Goal: Check status: Check status

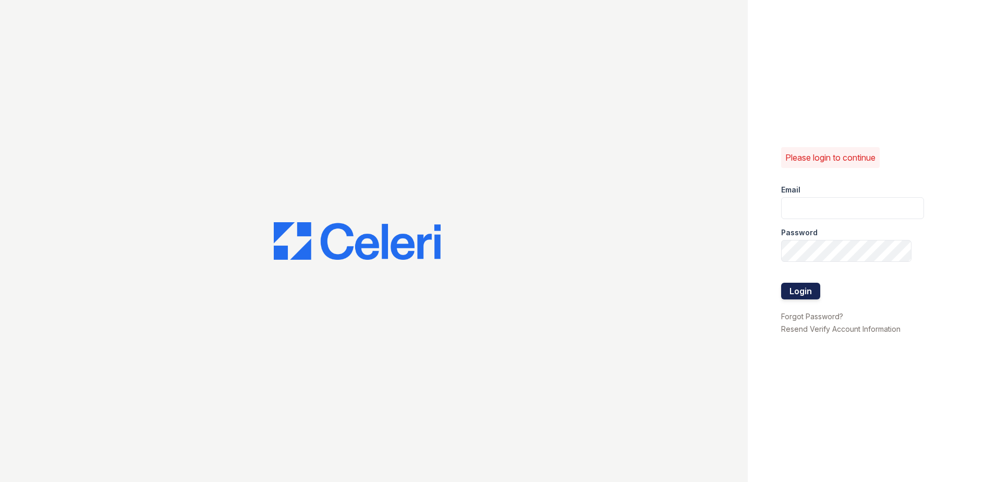
type input "arrivesilverspring@trinity-pm.com"
click at [804, 291] on button "Login" at bounding box center [800, 291] width 39 height 17
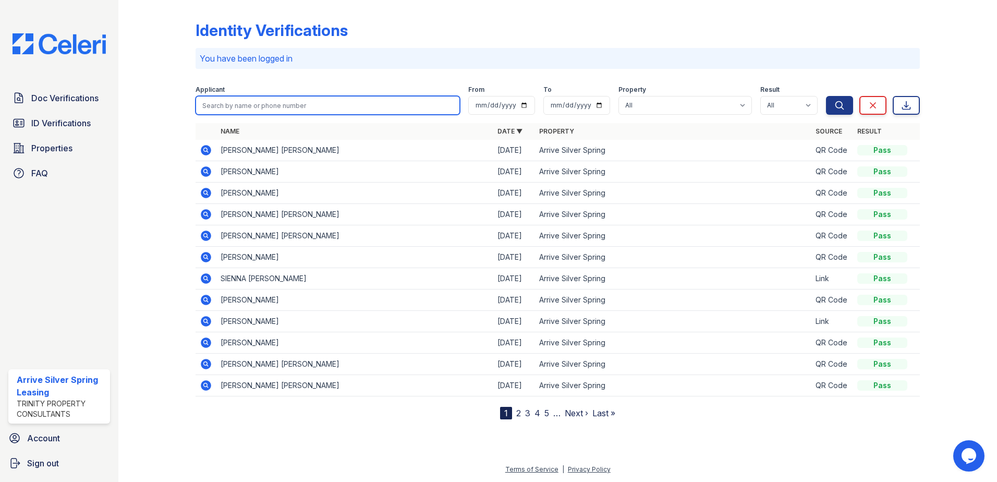
click at [240, 108] on input "search" at bounding box center [328, 105] width 264 height 19
type input "[PERSON_NAME]"
click at [826, 96] on button "Search" at bounding box center [839, 105] width 27 height 19
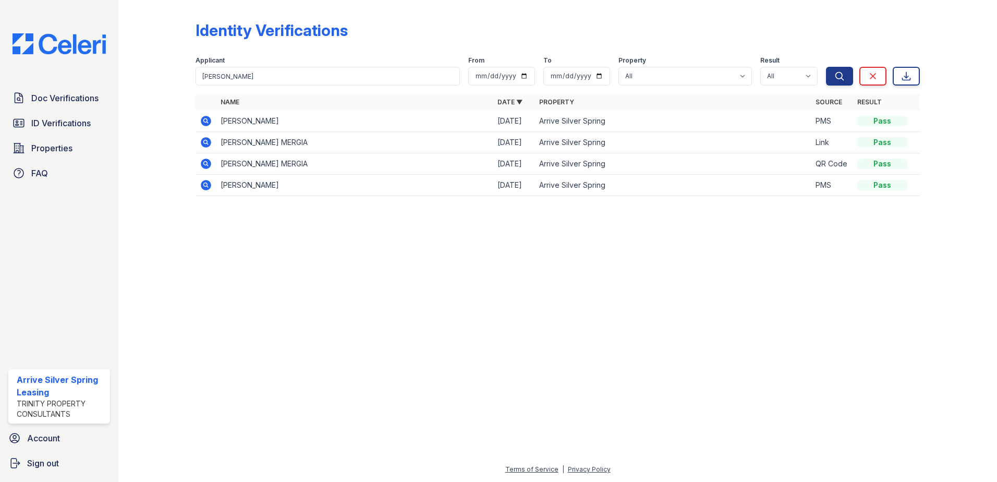
click at [202, 121] on icon at bounding box center [206, 121] width 10 height 10
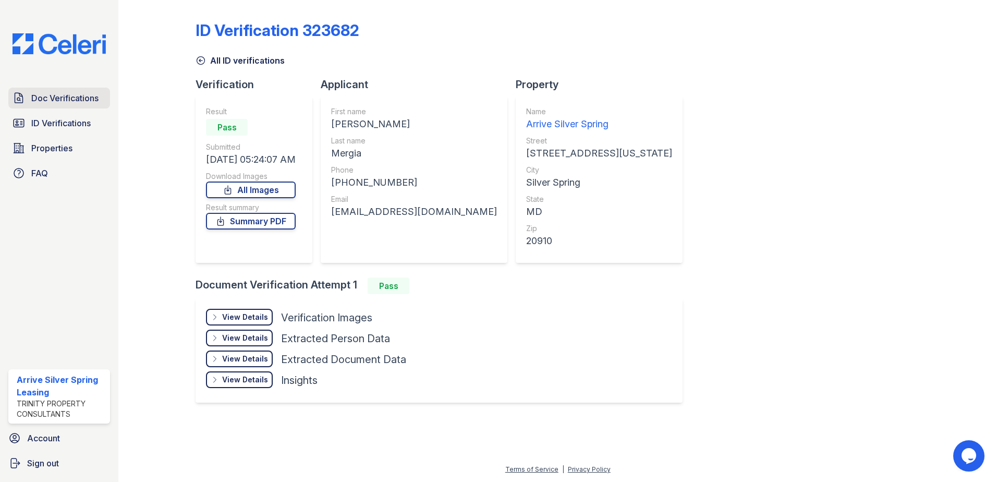
click at [84, 107] on link "Doc Verifications" at bounding box center [59, 98] width 102 height 21
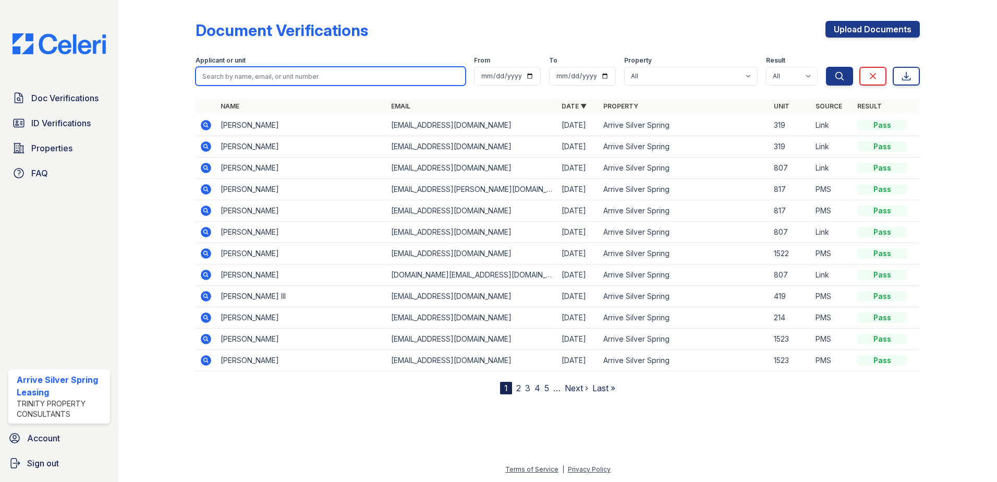
click at [307, 74] on input "search" at bounding box center [331, 76] width 270 height 19
type input "[PERSON_NAME]"
click at [826, 67] on button "Search" at bounding box center [839, 76] width 27 height 19
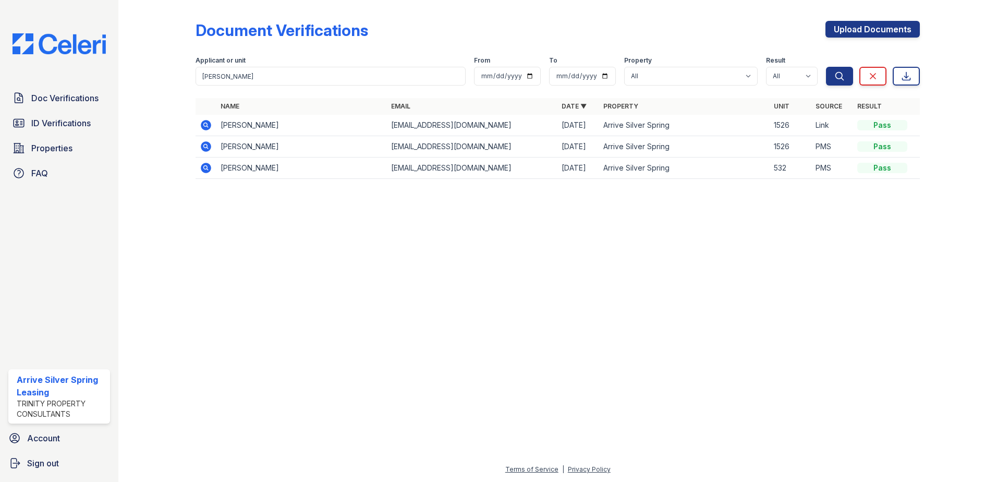
click at [207, 121] on icon at bounding box center [206, 125] width 10 height 10
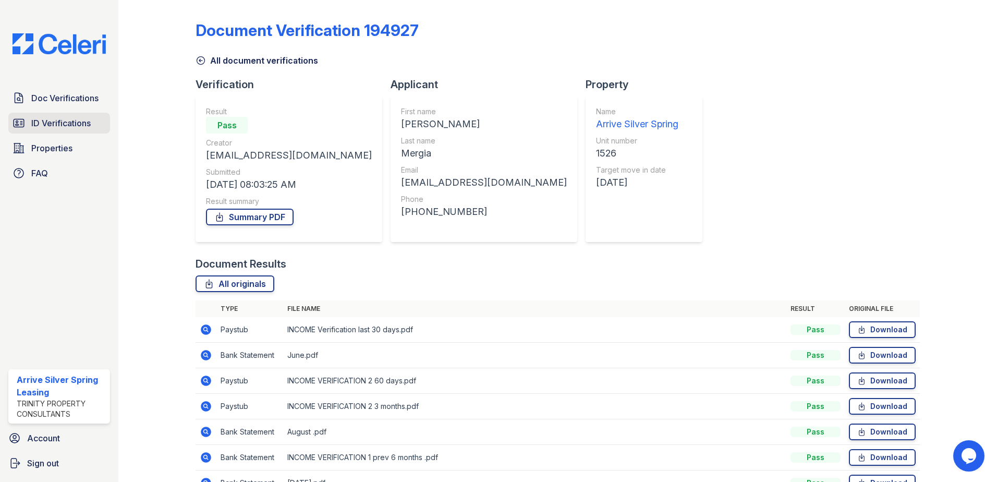
click at [82, 123] on span "ID Verifications" at bounding box center [60, 123] width 59 height 13
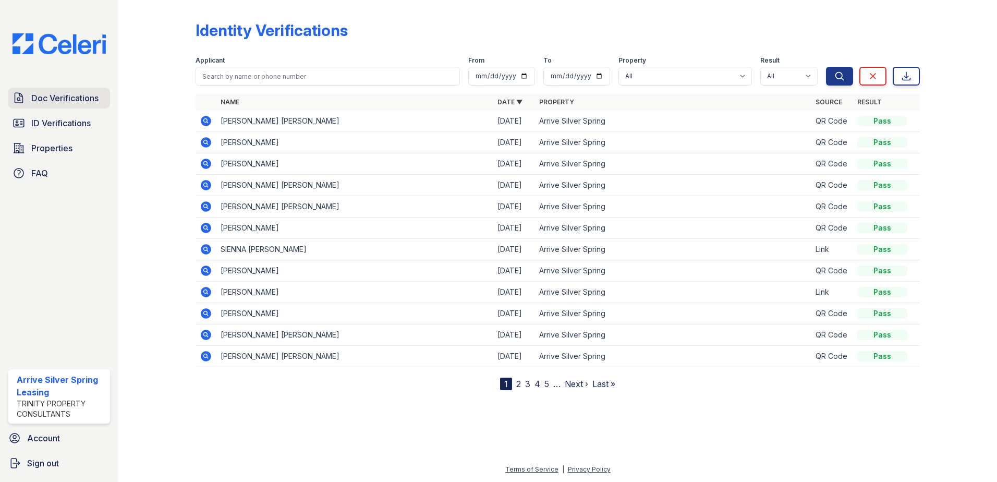
click at [84, 97] on span "Doc Verifications" at bounding box center [64, 98] width 67 height 13
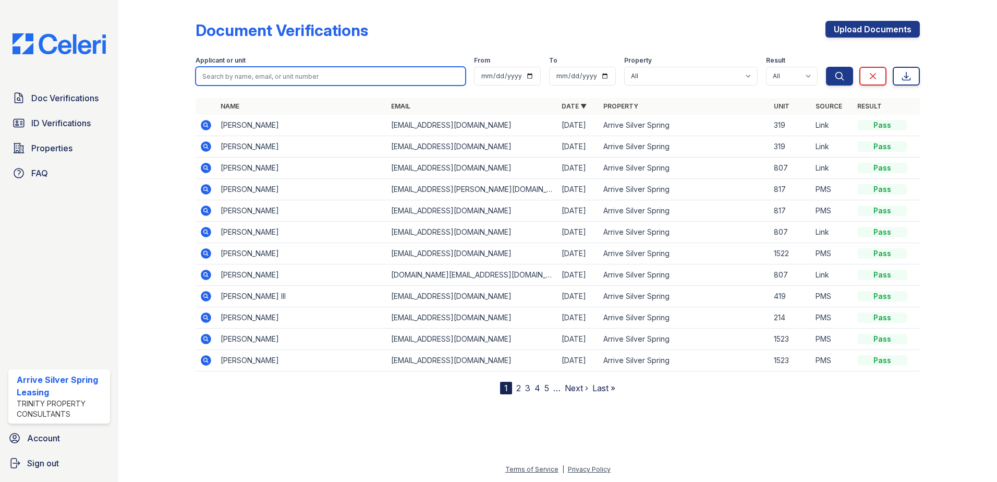
click at [226, 76] on input "search" at bounding box center [331, 76] width 270 height 19
type input "laniy"
click at [826, 67] on button "Search" at bounding box center [839, 76] width 27 height 19
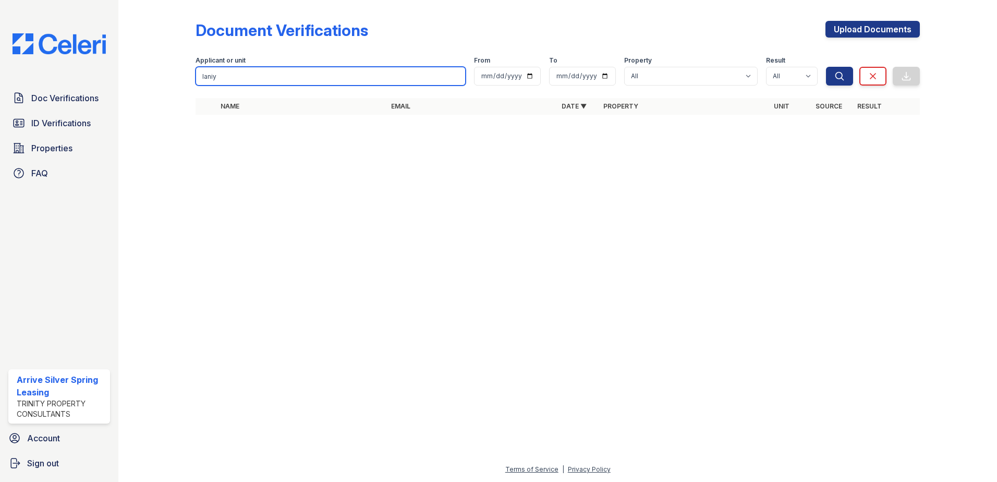
click at [230, 73] on input "laniy" at bounding box center [331, 76] width 270 height 19
type input "lan"
click at [826, 67] on button "Search" at bounding box center [839, 76] width 27 height 19
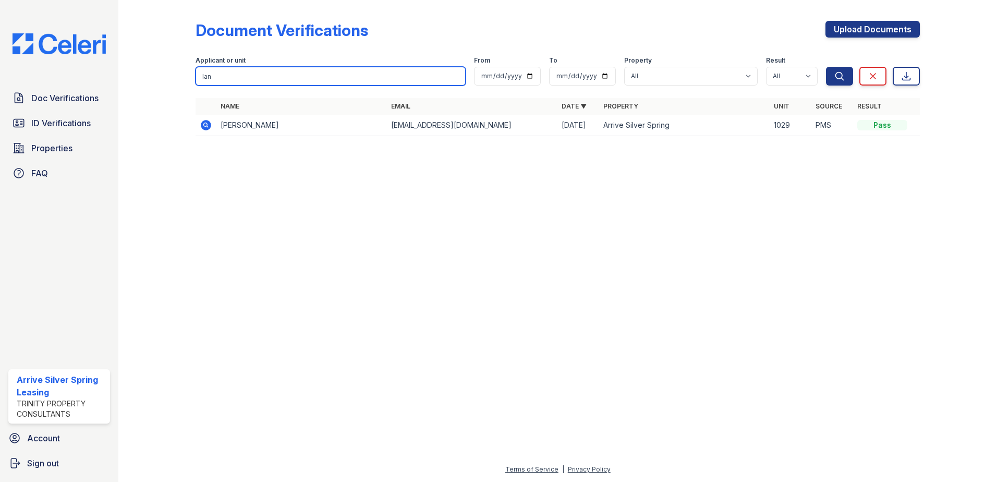
click at [342, 85] on input "lan" at bounding box center [331, 76] width 270 height 19
type input "Butler"
click at [826, 67] on button "Search" at bounding box center [839, 76] width 27 height 19
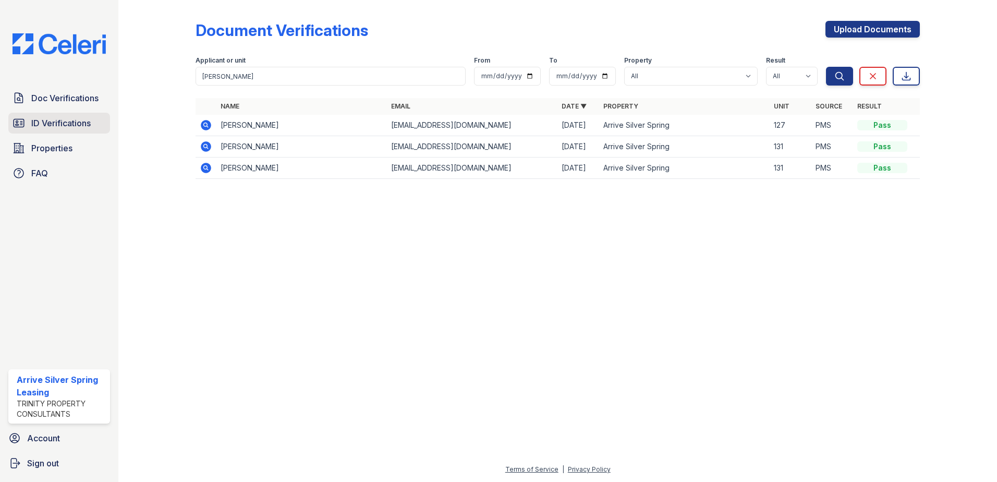
click at [88, 134] on link "ID Verifications" at bounding box center [59, 123] width 102 height 21
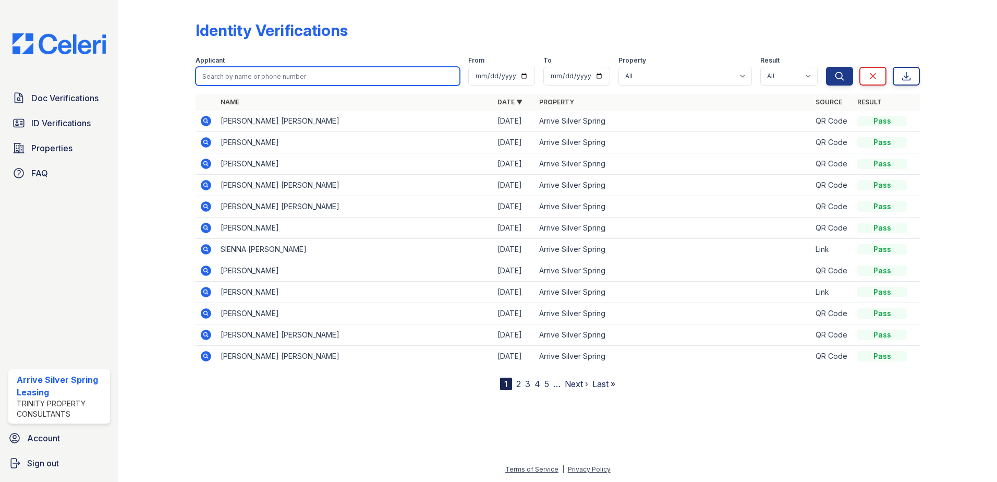
click at [248, 75] on input "search" at bounding box center [328, 76] width 264 height 19
type input "laniya"
click at [826, 67] on button "Search" at bounding box center [839, 76] width 27 height 19
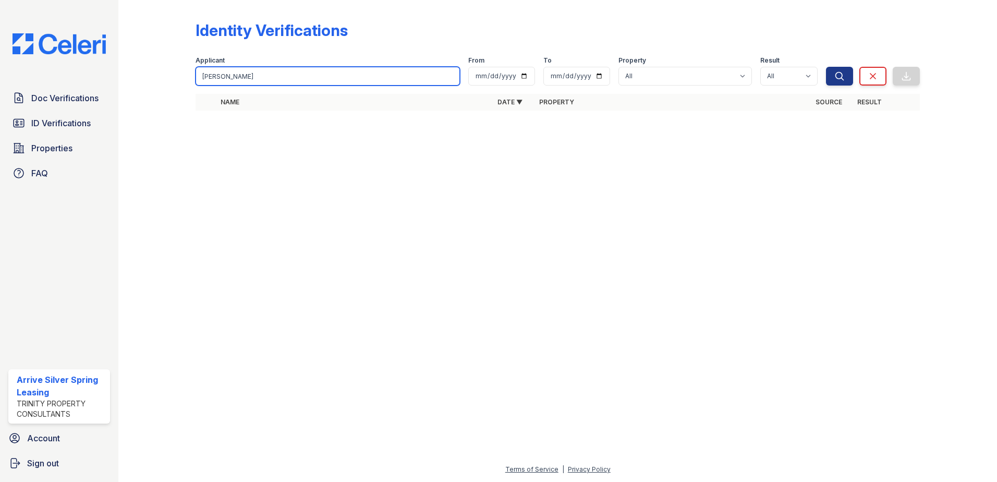
click at [245, 73] on input "laniya" at bounding box center [328, 76] width 264 height 19
type input "l"
click at [66, 110] on div "Doc Verifications ID Verifications Properties FAQ" at bounding box center [59, 136] width 110 height 96
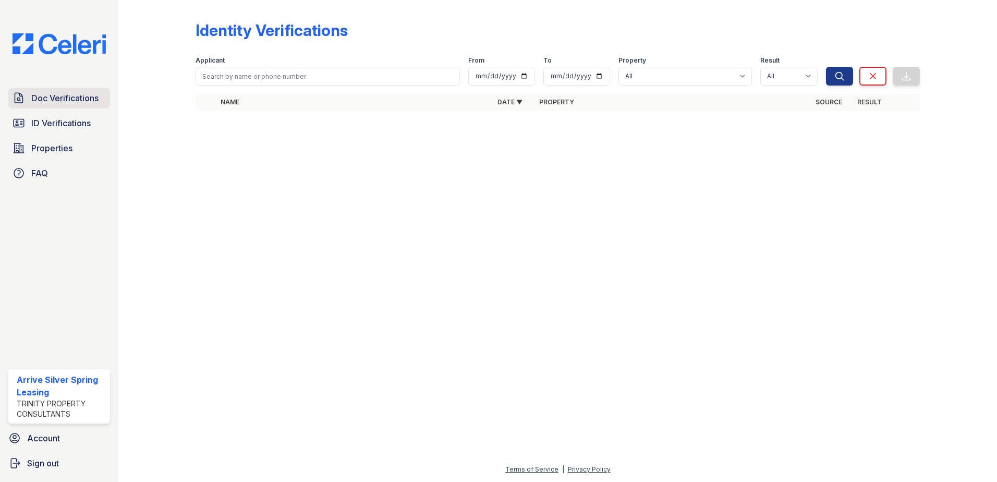
click at [64, 98] on span "Doc Verifications" at bounding box center [64, 98] width 67 height 13
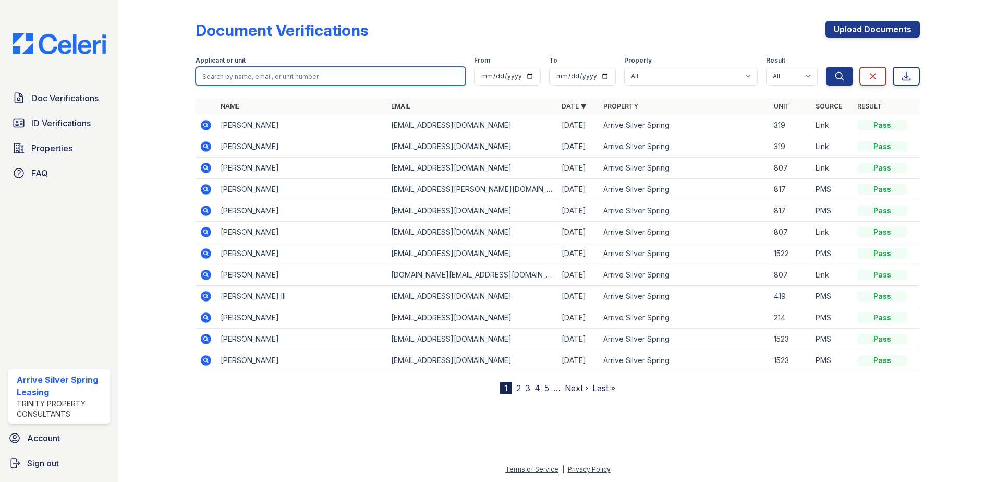
click at [287, 77] on input "search" at bounding box center [331, 76] width 270 height 19
type input "mergia"
click at [826, 67] on button "Search" at bounding box center [839, 76] width 27 height 19
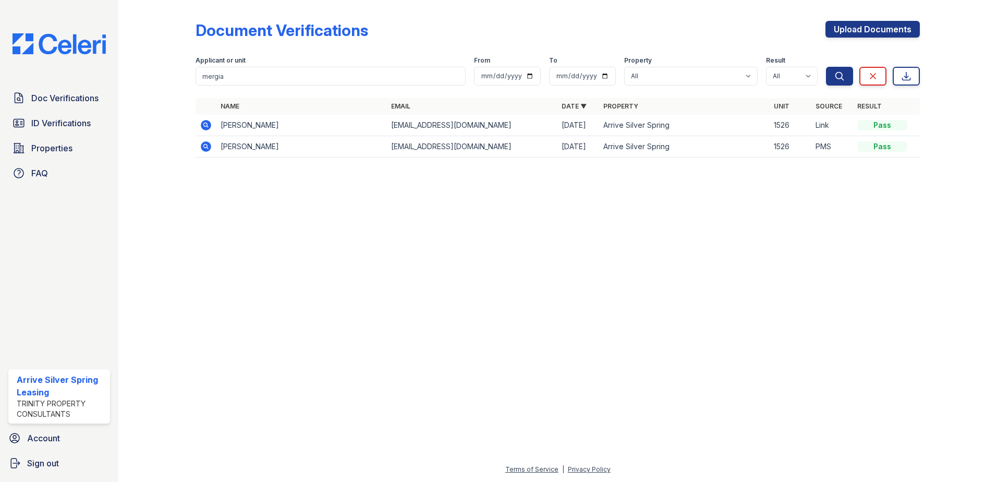
click at [207, 130] on icon at bounding box center [206, 125] width 10 height 10
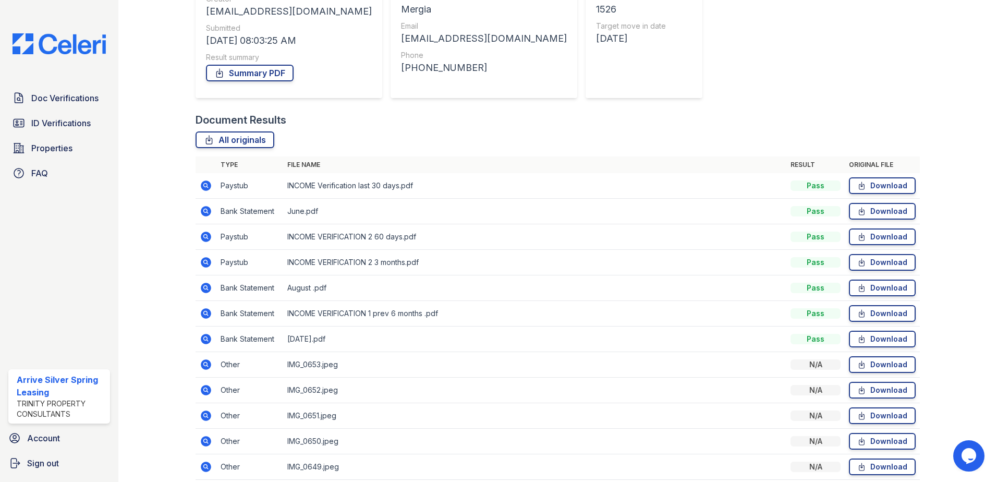
scroll to position [156, 0]
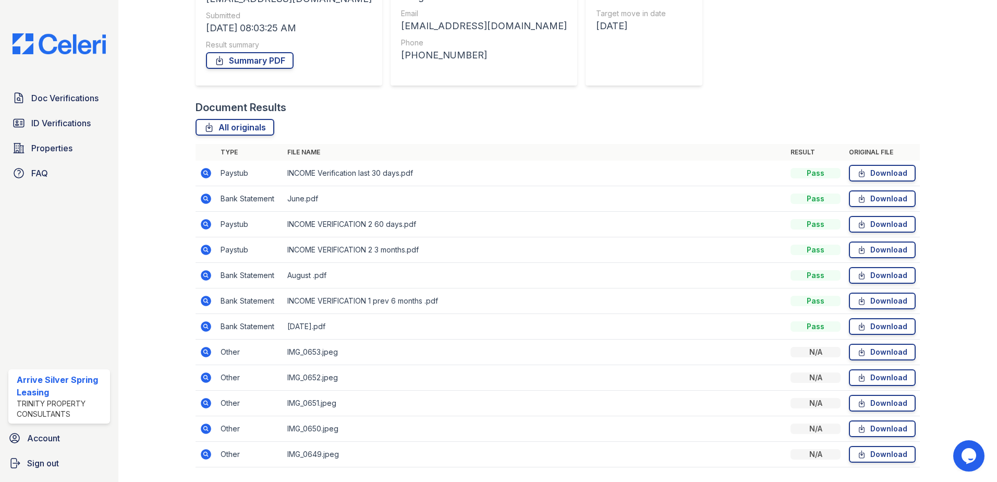
click at [207, 172] on icon at bounding box center [206, 173] width 13 height 13
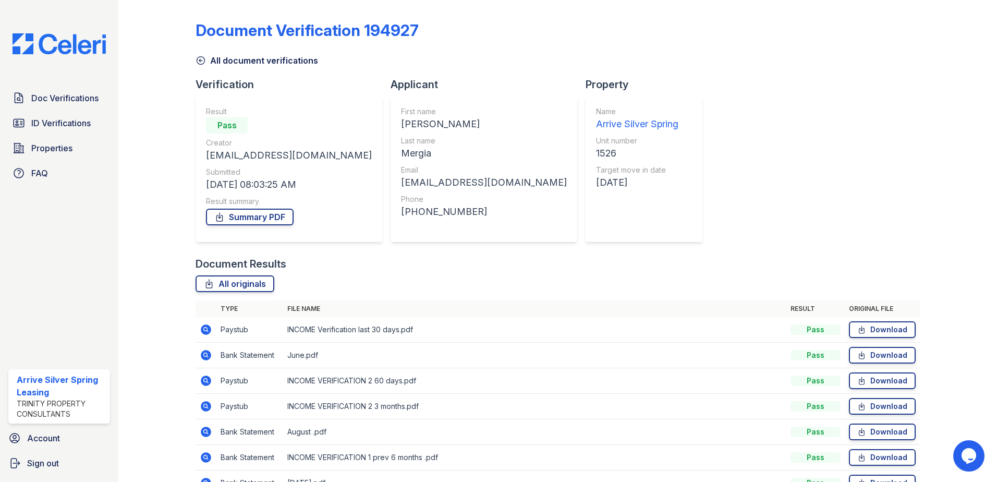
click at [208, 382] on icon at bounding box center [206, 381] width 10 height 10
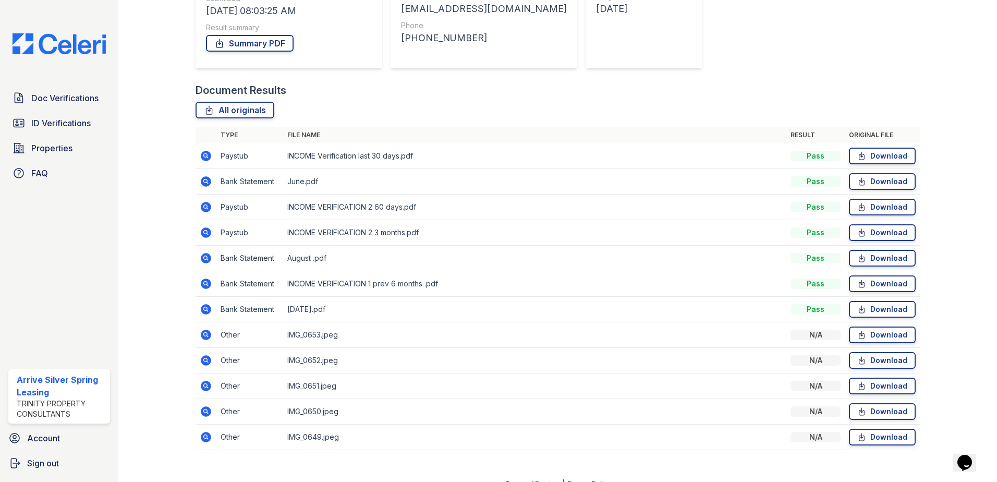
scroll to position [188, 0]
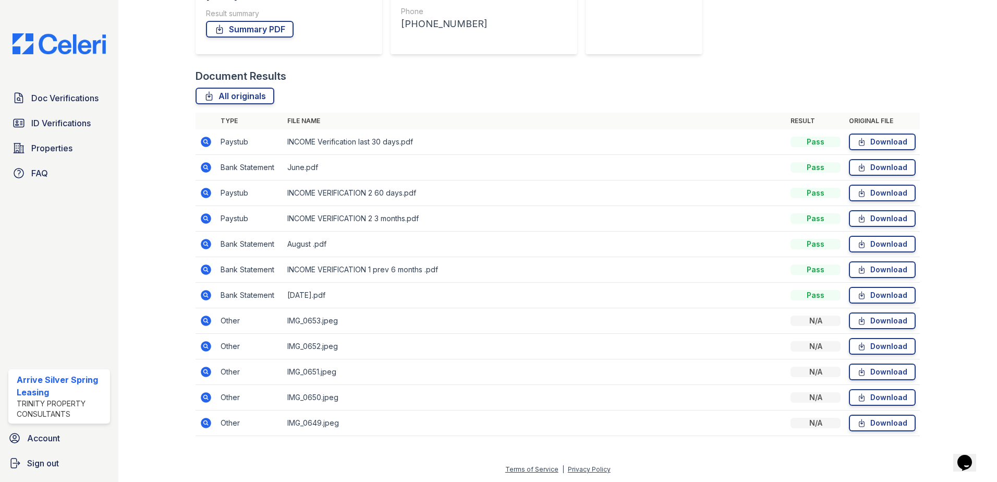
click at [204, 221] on icon at bounding box center [206, 218] width 10 height 10
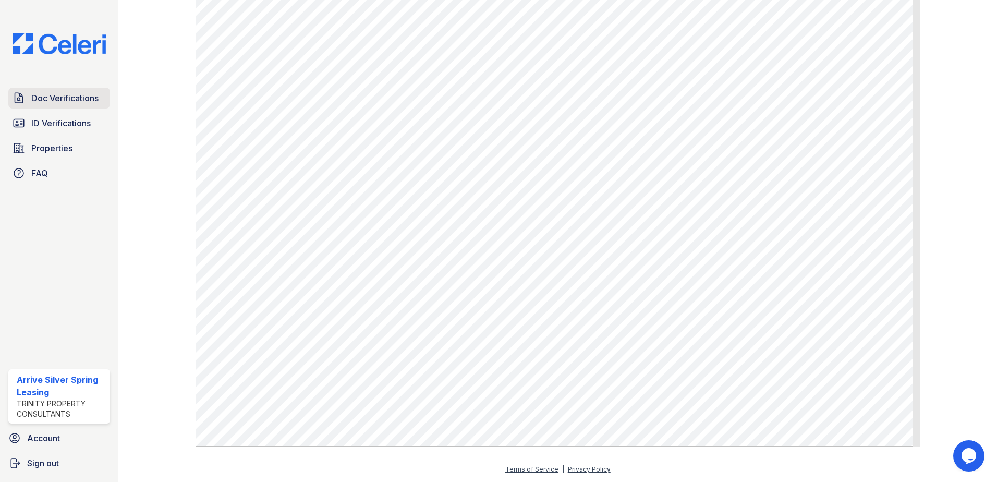
click at [98, 100] on span "Doc Verifications" at bounding box center [64, 98] width 67 height 13
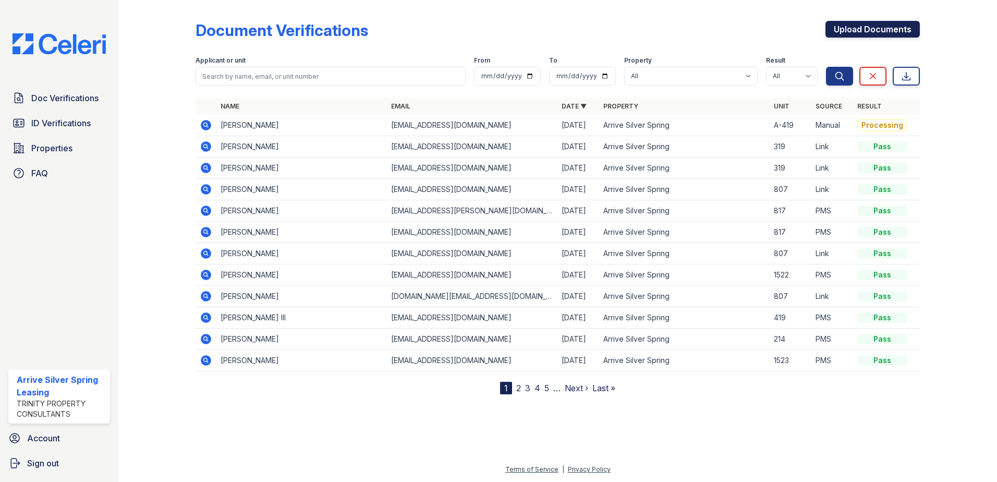
click at [867, 28] on link "Upload Documents" at bounding box center [873, 29] width 94 height 17
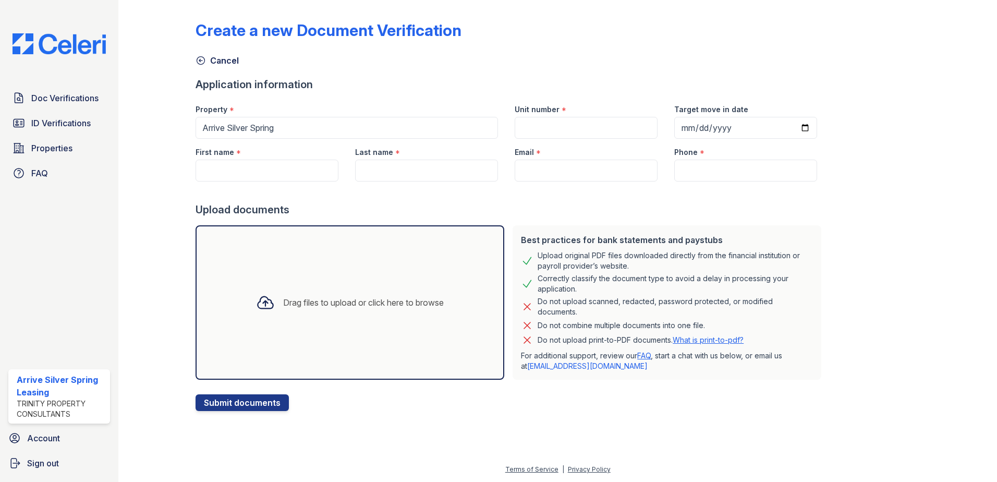
click at [204, 61] on icon at bounding box center [201, 60] width 10 height 10
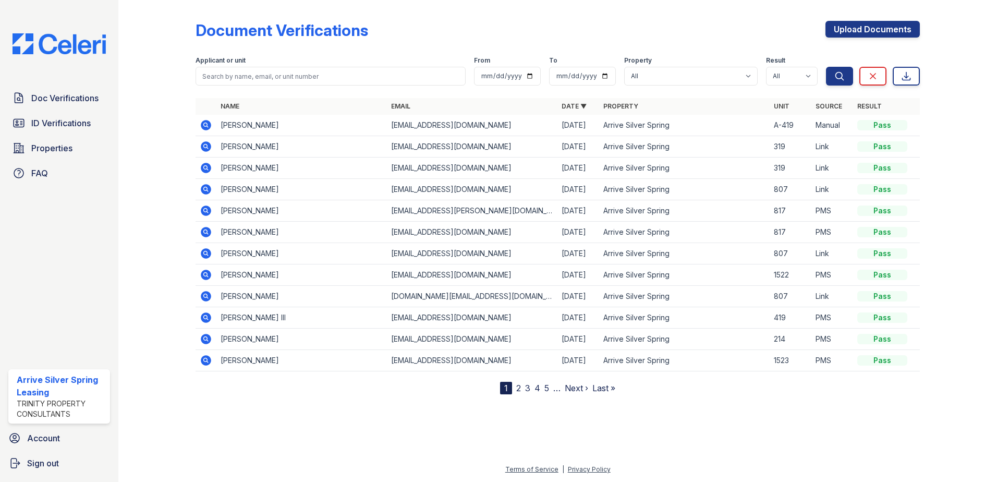
click at [969, 28] on div at bounding box center [950, 199] width 61 height 390
click at [277, 79] on input "search" at bounding box center [331, 76] width 270 height 19
type input "brigg"
click at [826, 67] on button "Search" at bounding box center [839, 76] width 27 height 19
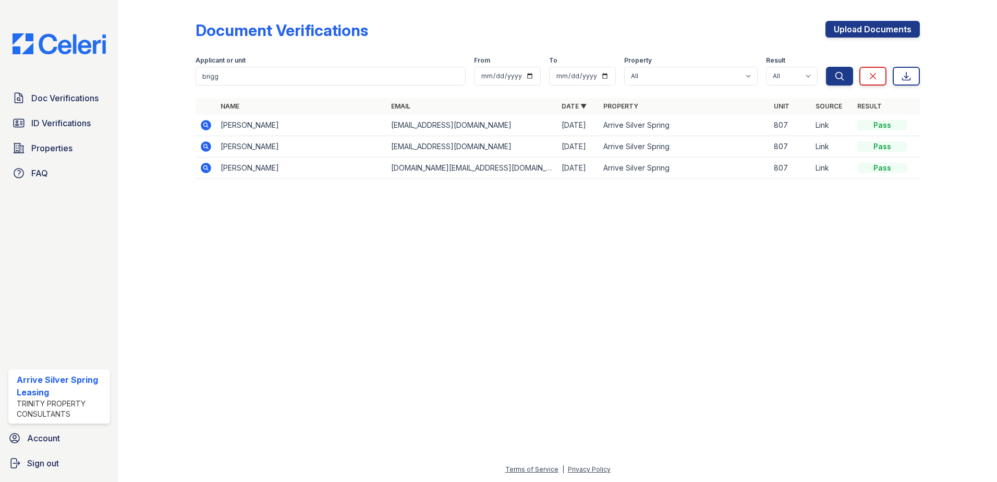
click at [206, 128] on icon at bounding box center [206, 125] width 10 height 10
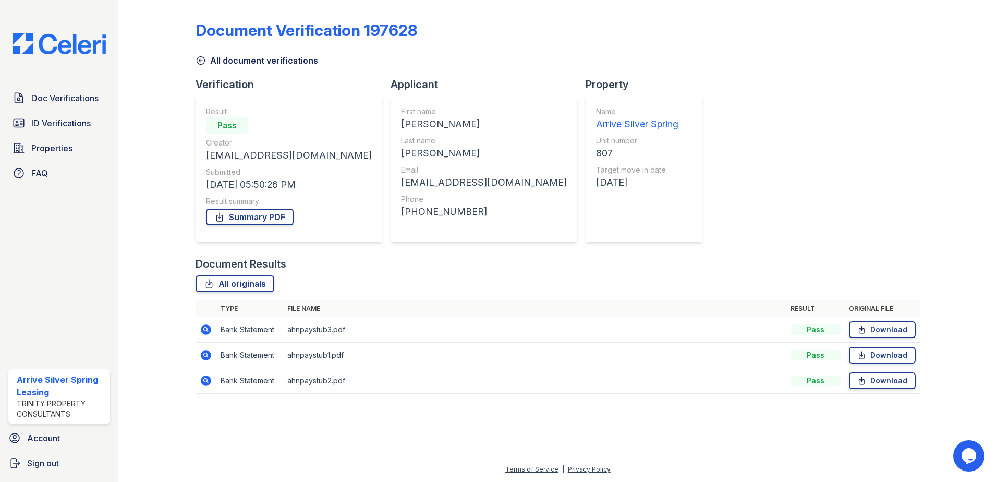
click at [205, 379] on icon at bounding box center [206, 381] width 13 height 13
click at [201, 64] on icon at bounding box center [201, 60] width 10 height 10
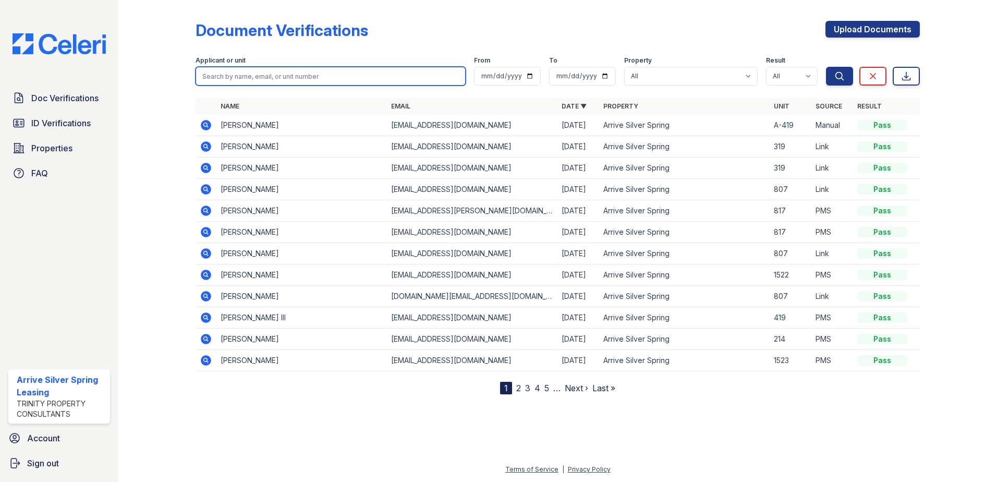
click at [240, 81] on input "search" at bounding box center [331, 76] width 270 height 19
type input "brigg"
click at [826, 67] on button "Search" at bounding box center [839, 76] width 27 height 19
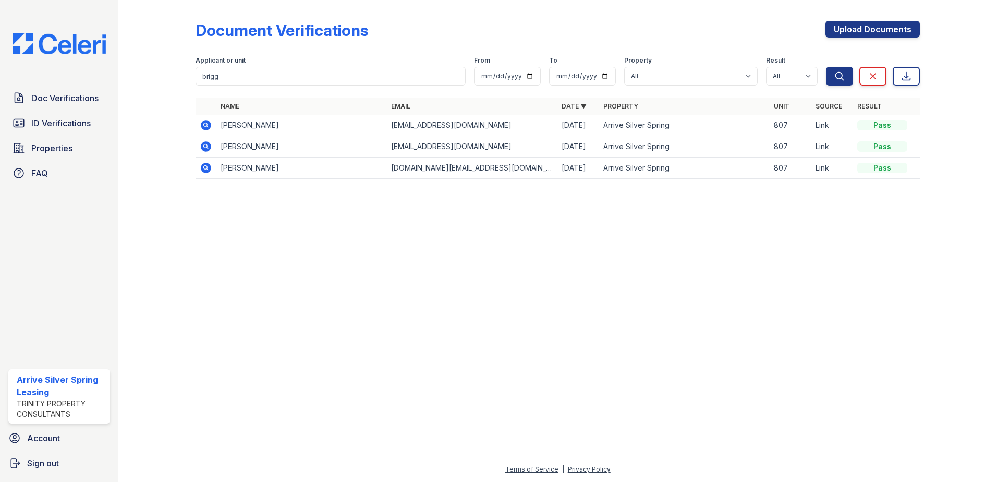
click at [208, 146] on icon at bounding box center [206, 146] width 13 height 13
